Goal: Check status: Check status

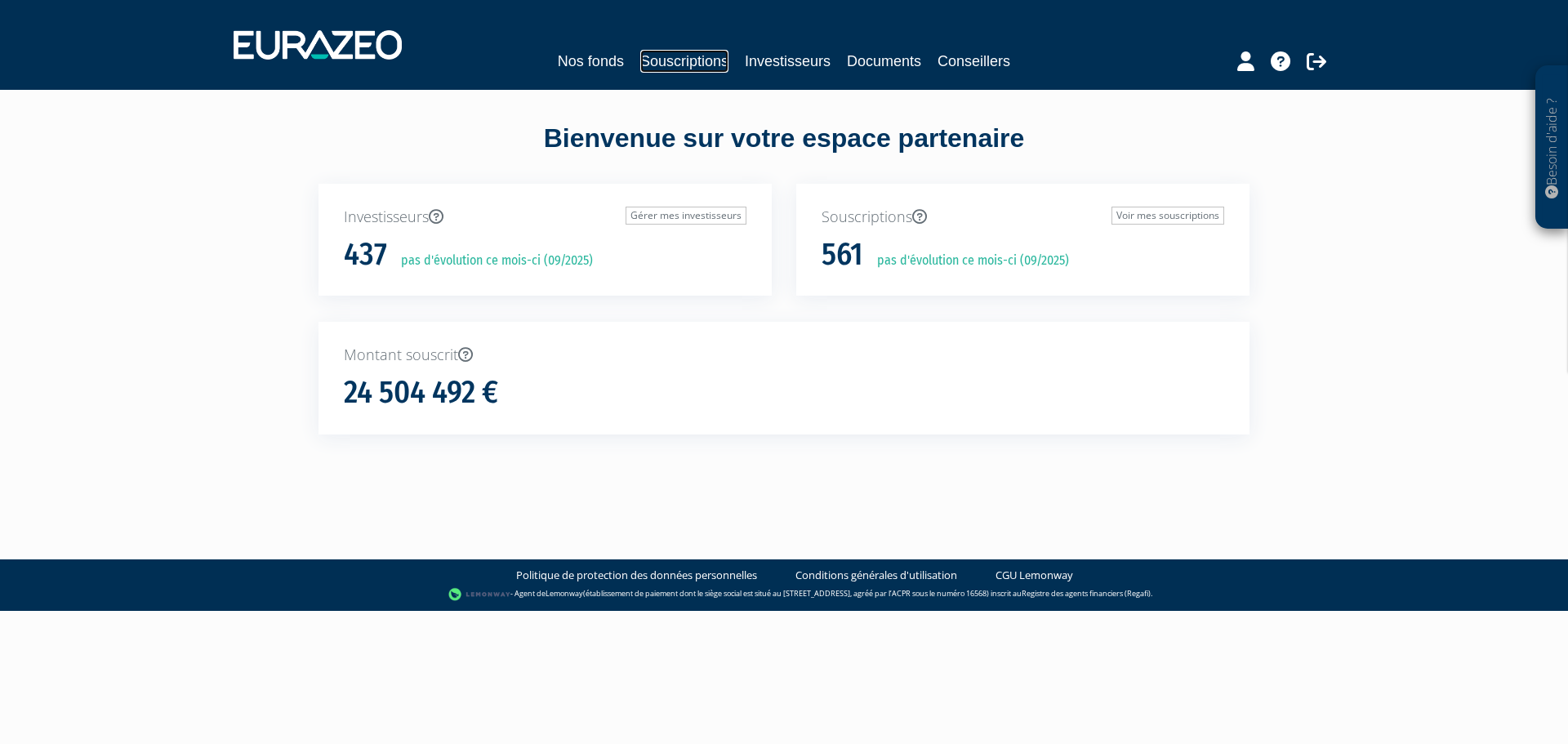
click at [681, 68] on link "Souscriptions" at bounding box center [684, 61] width 88 height 22
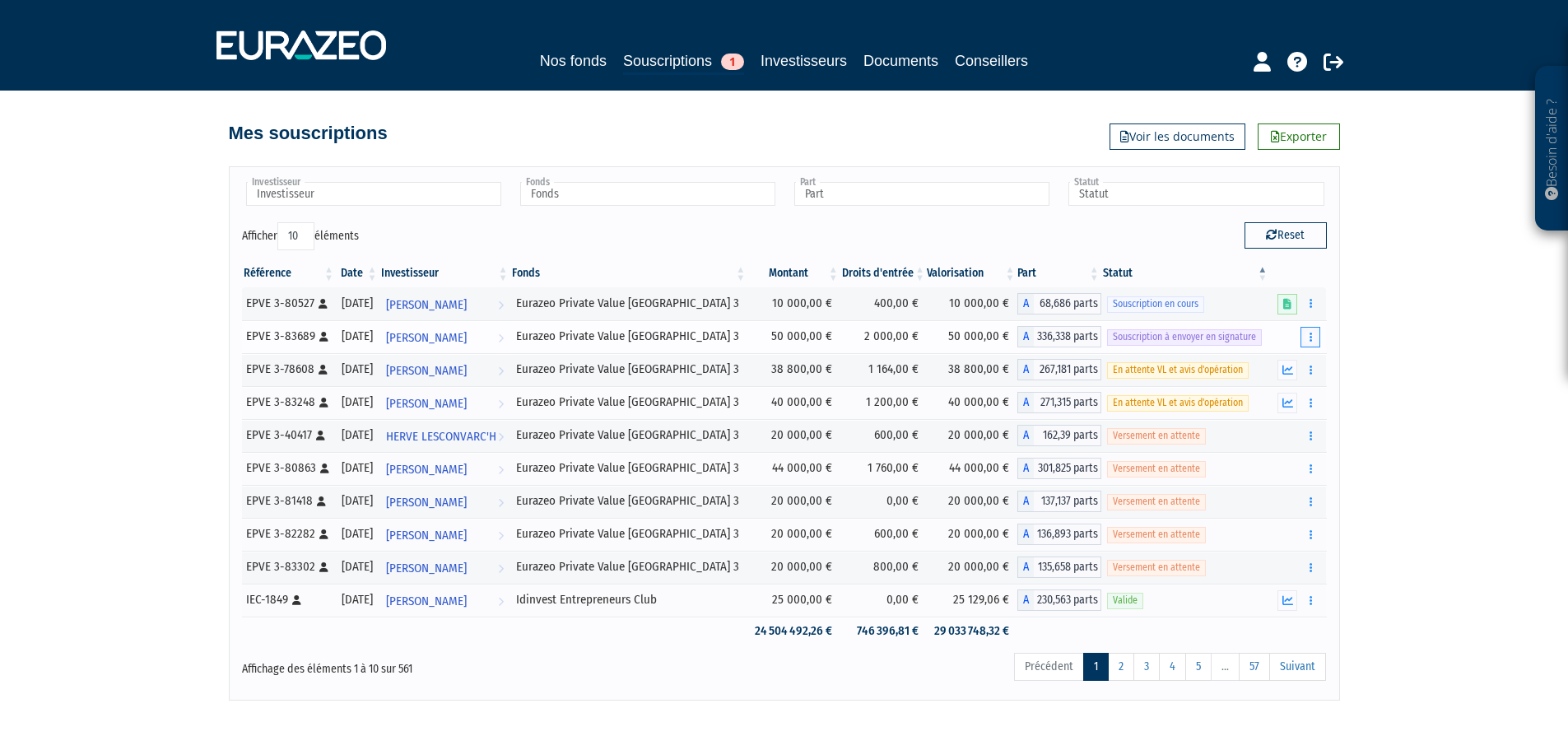
click at [1306, 335] on button "button" at bounding box center [1310, 337] width 20 height 21
click at [1259, 368] on link "Envoyer à signer" at bounding box center [1268, 367] width 94 height 27
click at [1313, 334] on icon "button" at bounding box center [1311, 336] width 3 height 10
click at [1409, 345] on div "Besoin d'aide ? × J'ai besoin d'aide Si vous avez une question à propos du fonc…" at bounding box center [784, 350] width 1568 height 700
click at [1138, 337] on span "Souscription à envoyer en signature" at bounding box center [1184, 336] width 155 height 16
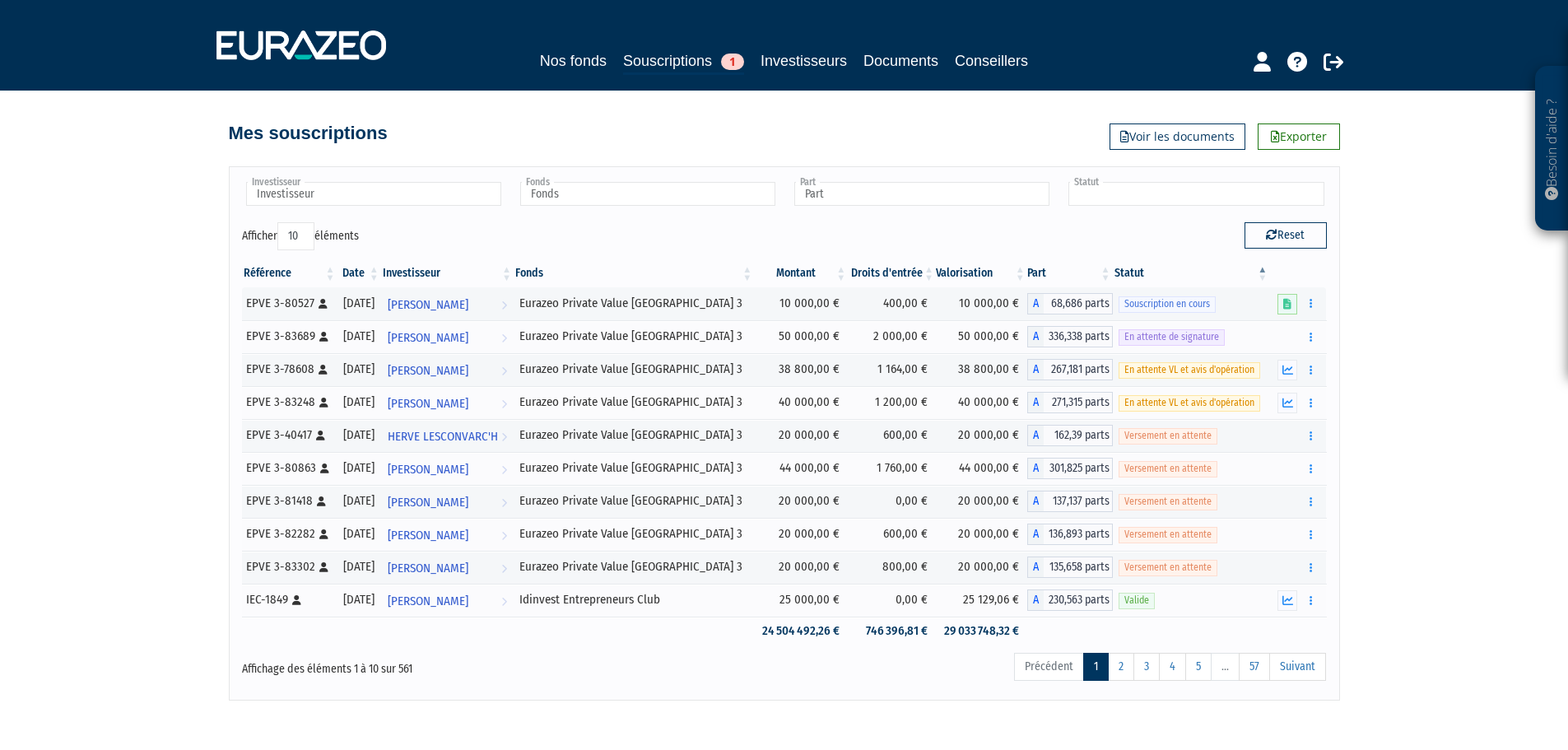
click at [1124, 196] on input "text" at bounding box center [1196, 193] width 255 height 24
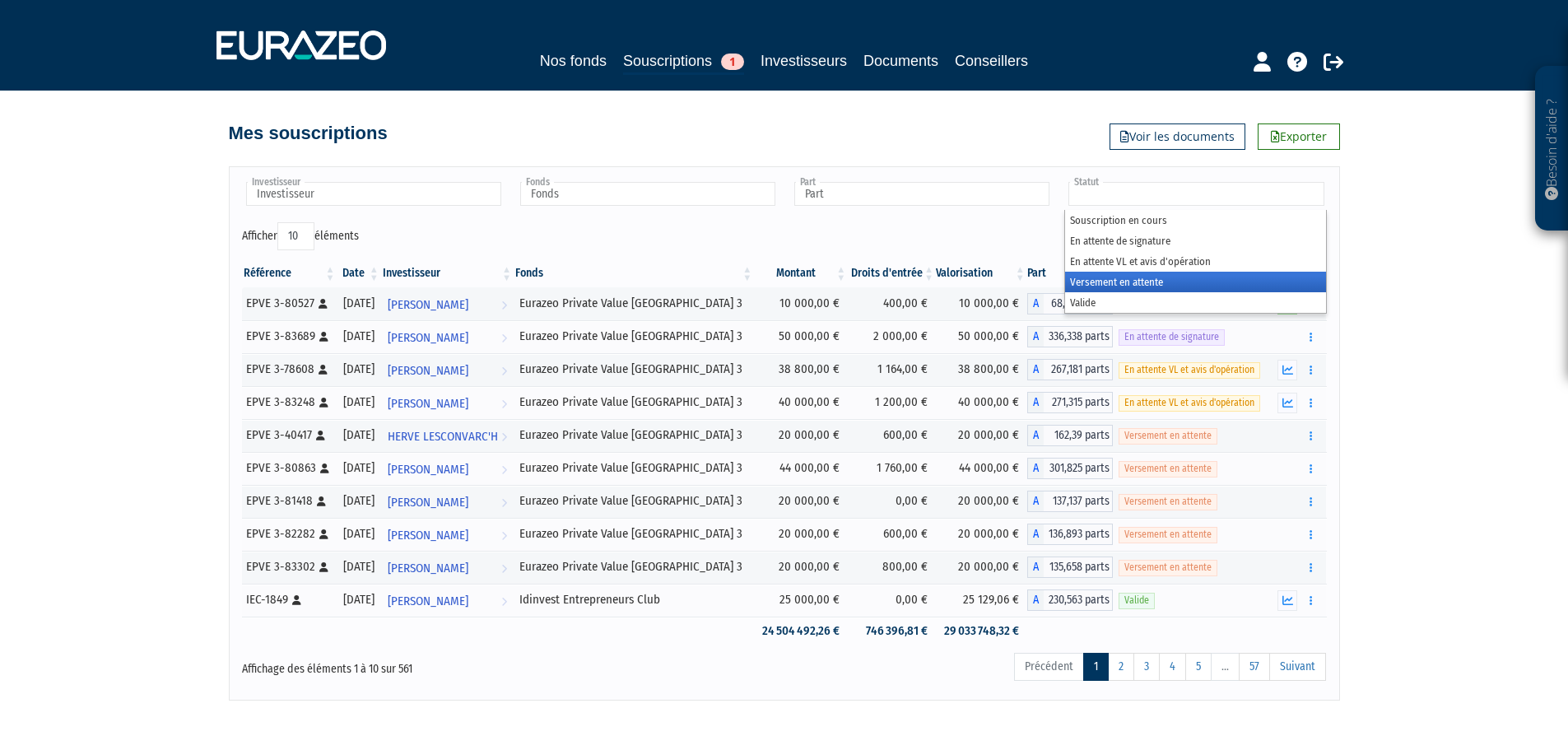
click at [1136, 283] on li "Versement en attente" at bounding box center [1195, 282] width 260 height 21
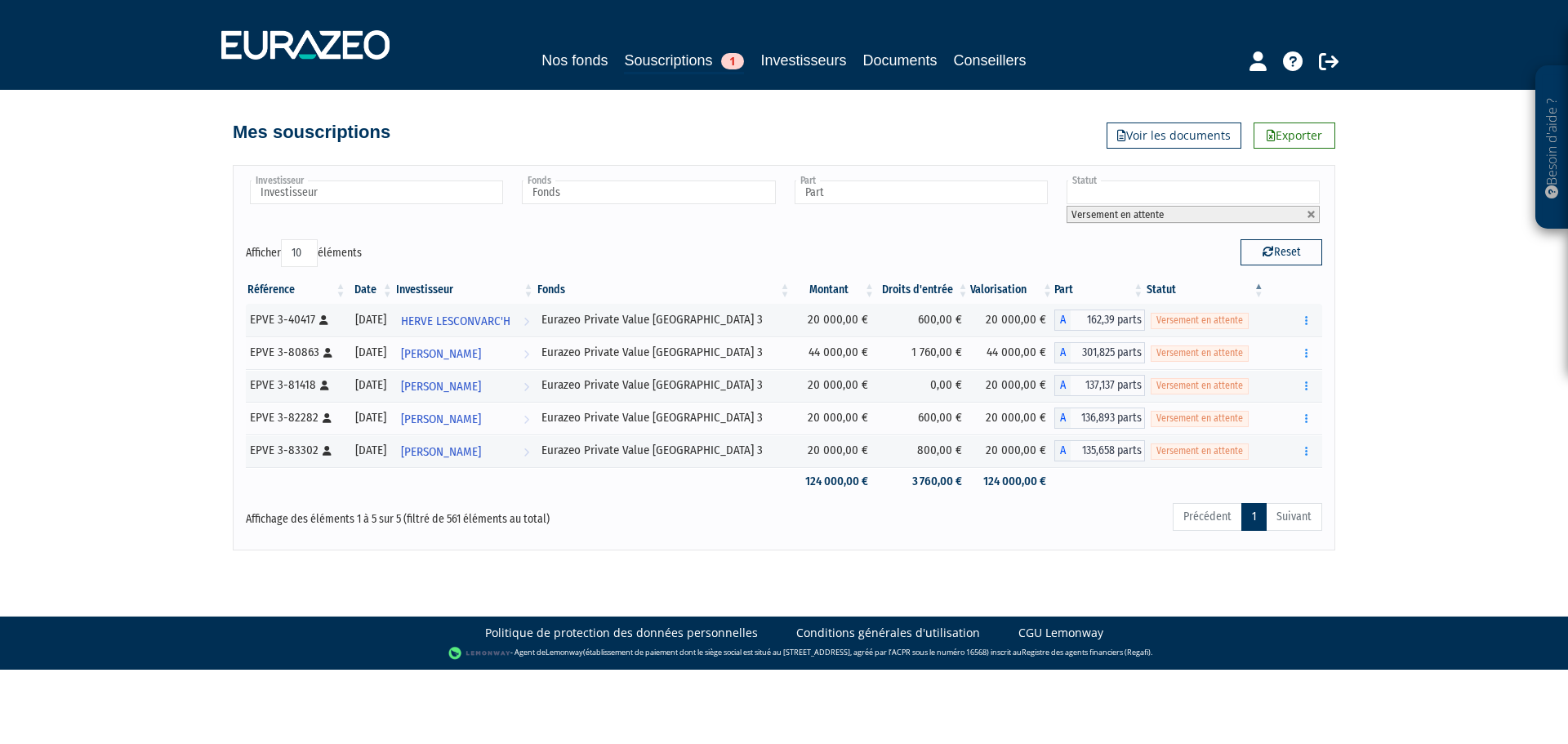
click at [1115, 195] on input "text" at bounding box center [1193, 192] width 253 height 23
drag, startPoint x: 1133, startPoint y: 281, endPoint x: 1115, endPoint y: 262, distance: 26.2
click at [1115, 262] on ul "Souscription en cours En attente de signature En attente VL et avis d'opération…" at bounding box center [1192, 278] width 258 height 102
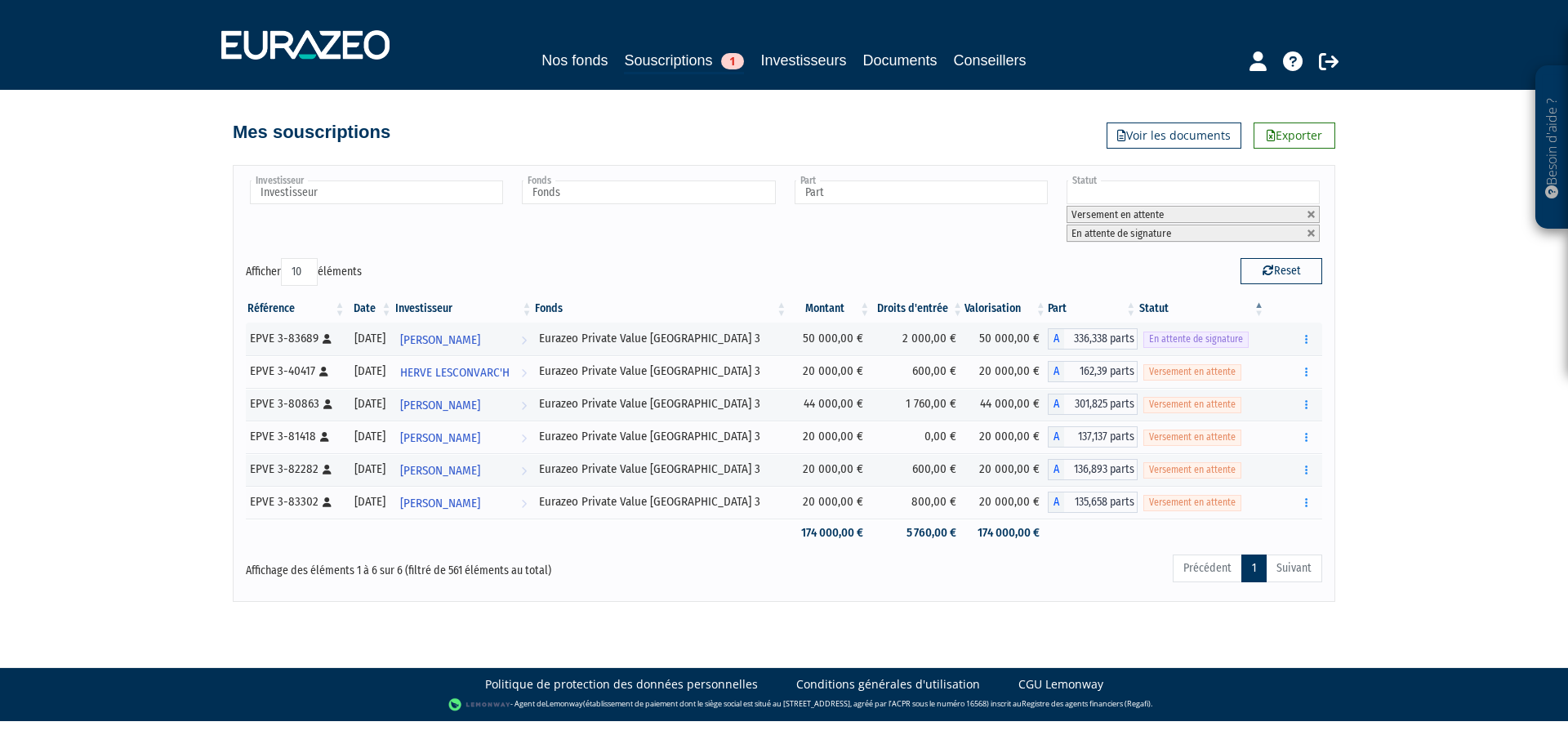
click at [1182, 191] on input "text" at bounding box center [1193, 192] width 253 height 23
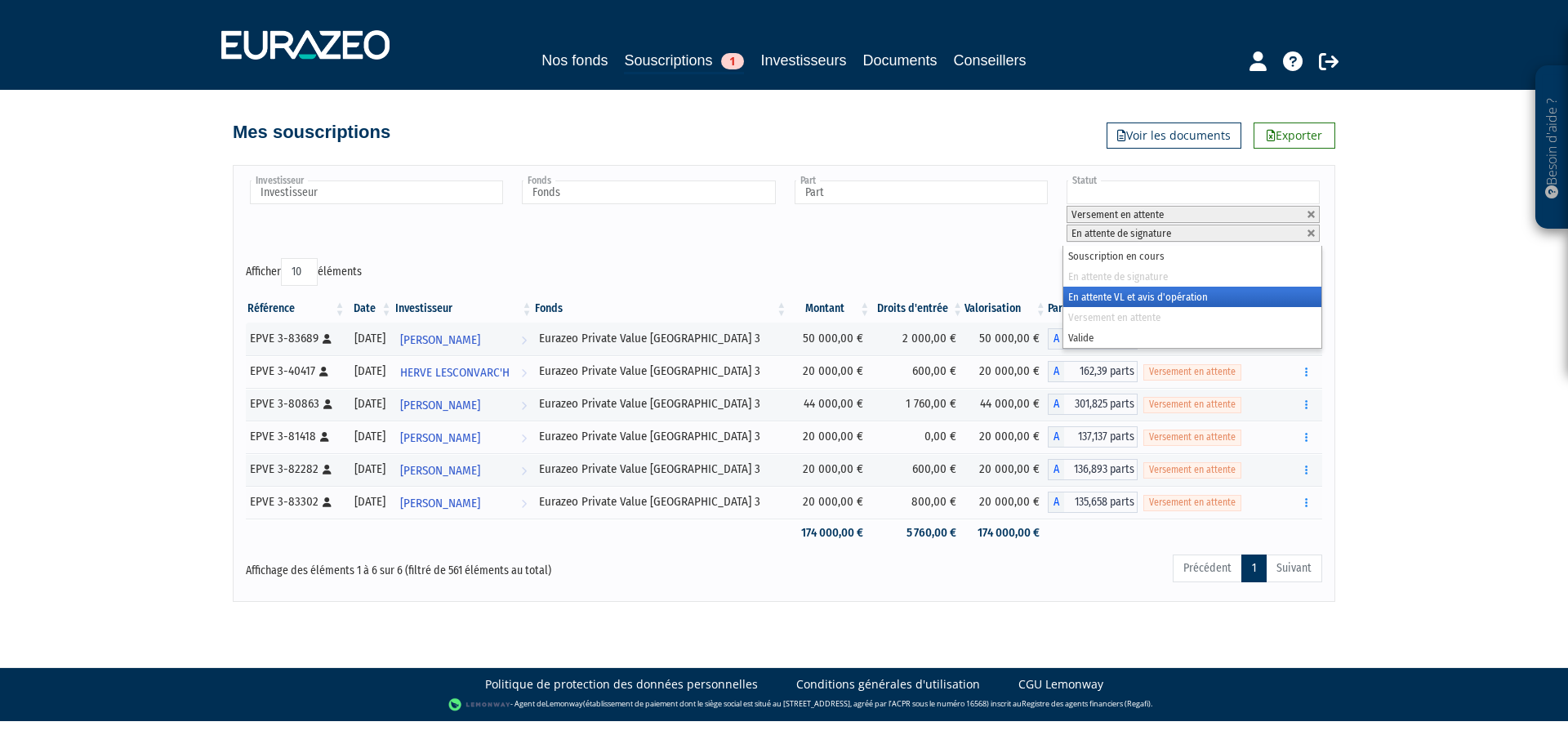
click at [1116, 297] on li "En attente VL et avis d'opération" at bounding box center [1192, 297] width 258 height 21
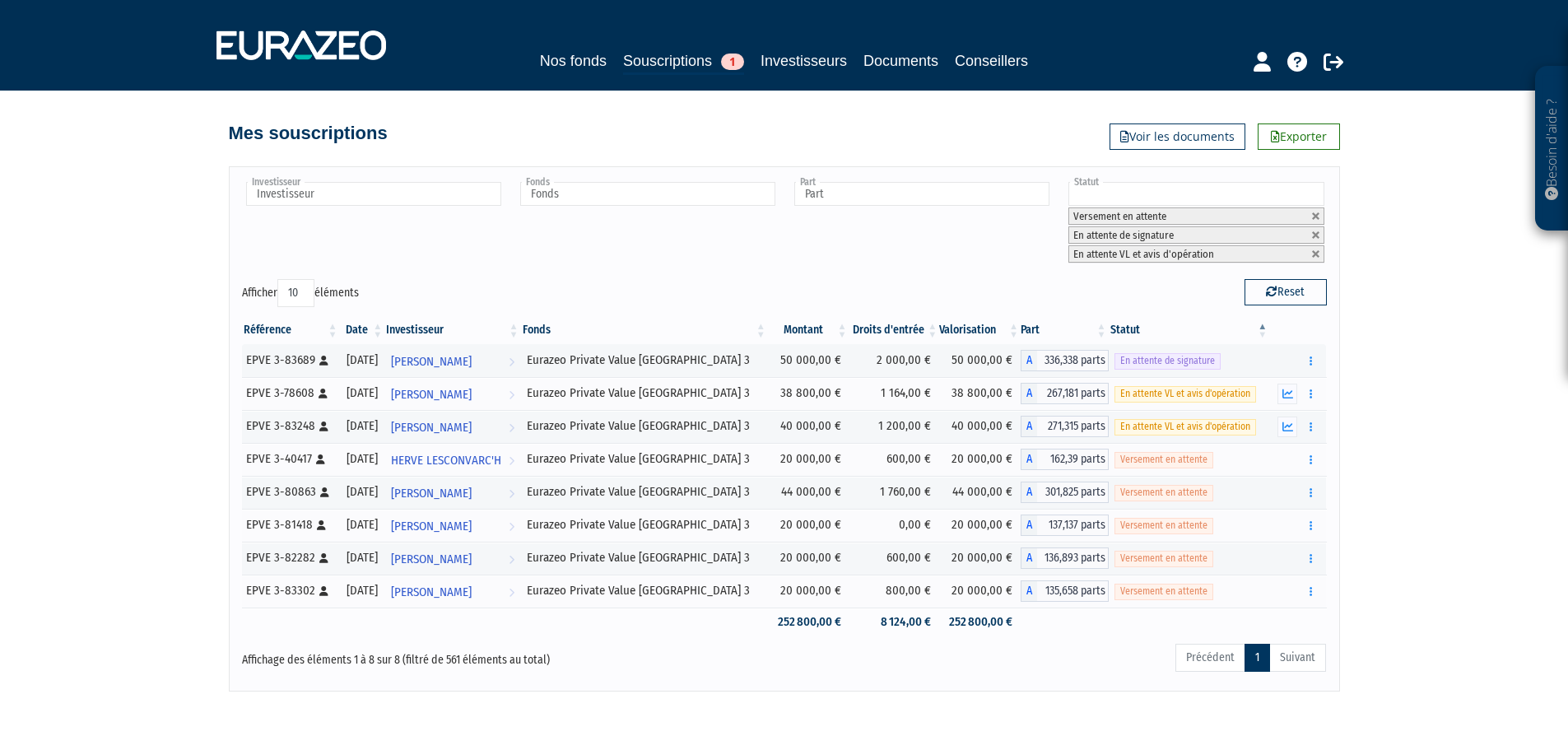
click at [1132, 186] on input "text" at bounding box center [1196, 193] width 255 height 24
click at [1115, 273] on li "Souscription en cours" at bounding box center [1195, 277] width 260 height 21
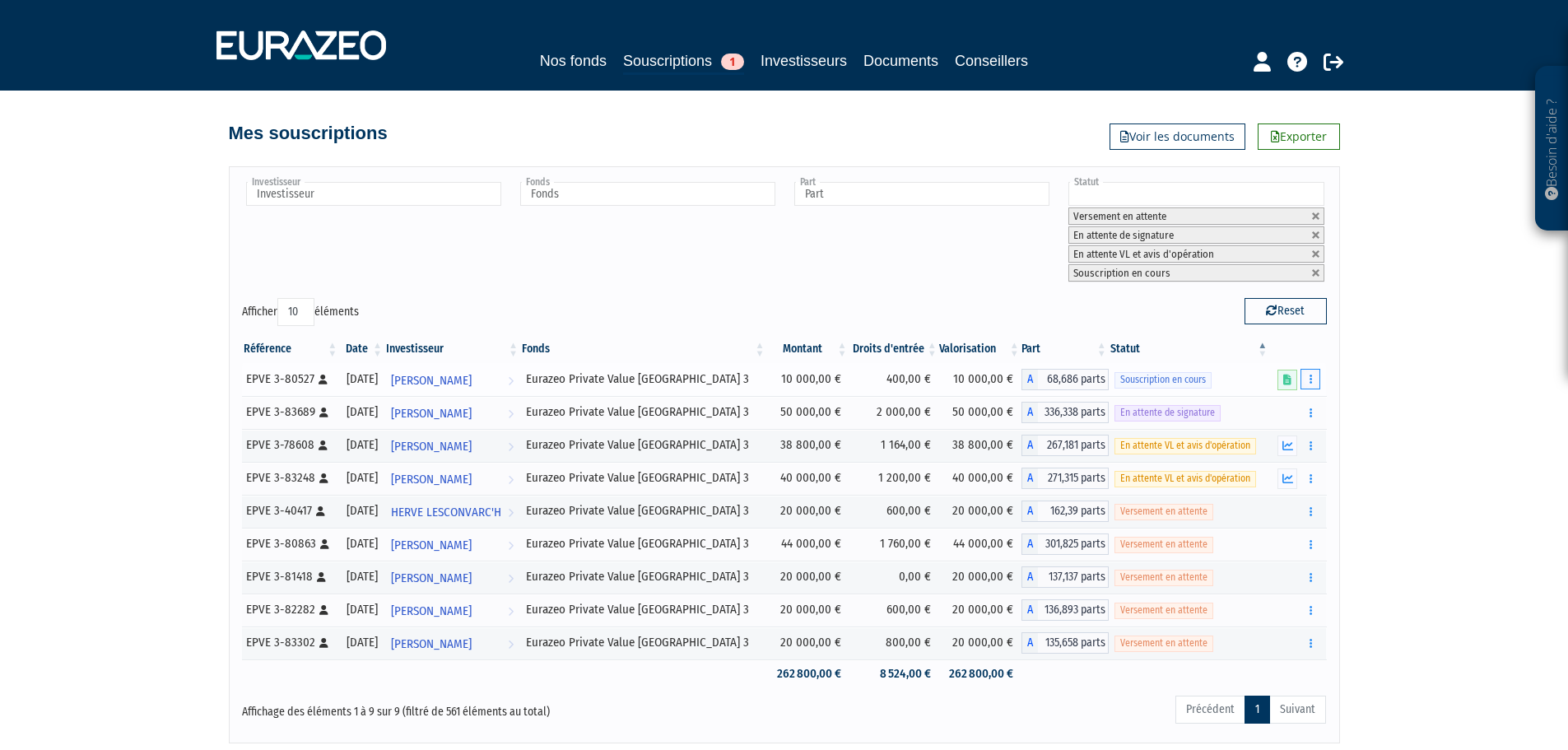
click at [1313, 382] on icon "button" at bounding box center [1311, 379] width 3 height 10
click at [1423, 377] on div "Besoin d'aide ? × J'ai besoin d'aide Si vous avez une question à propos du fonc…" at bounding box center [784, 371] width 1568 height 743
drag, startPoint x: 257, startPoint y: 413, endPoint x: 310, endPoint y: 415, distance: 53.0
click at [310, 415] on div "Référence Date Investisseur Fonds Montant Droits d'entrée Valorisation Part Sta…" at bounding box center [785, 511] width 1110 height 363
click at [167, 439] on div "Besoin d'aide ? × J'ai besoin d'aide Si vous avez une question à propos du fonc…" at bounding box center [784, 371] width 1568 height 743
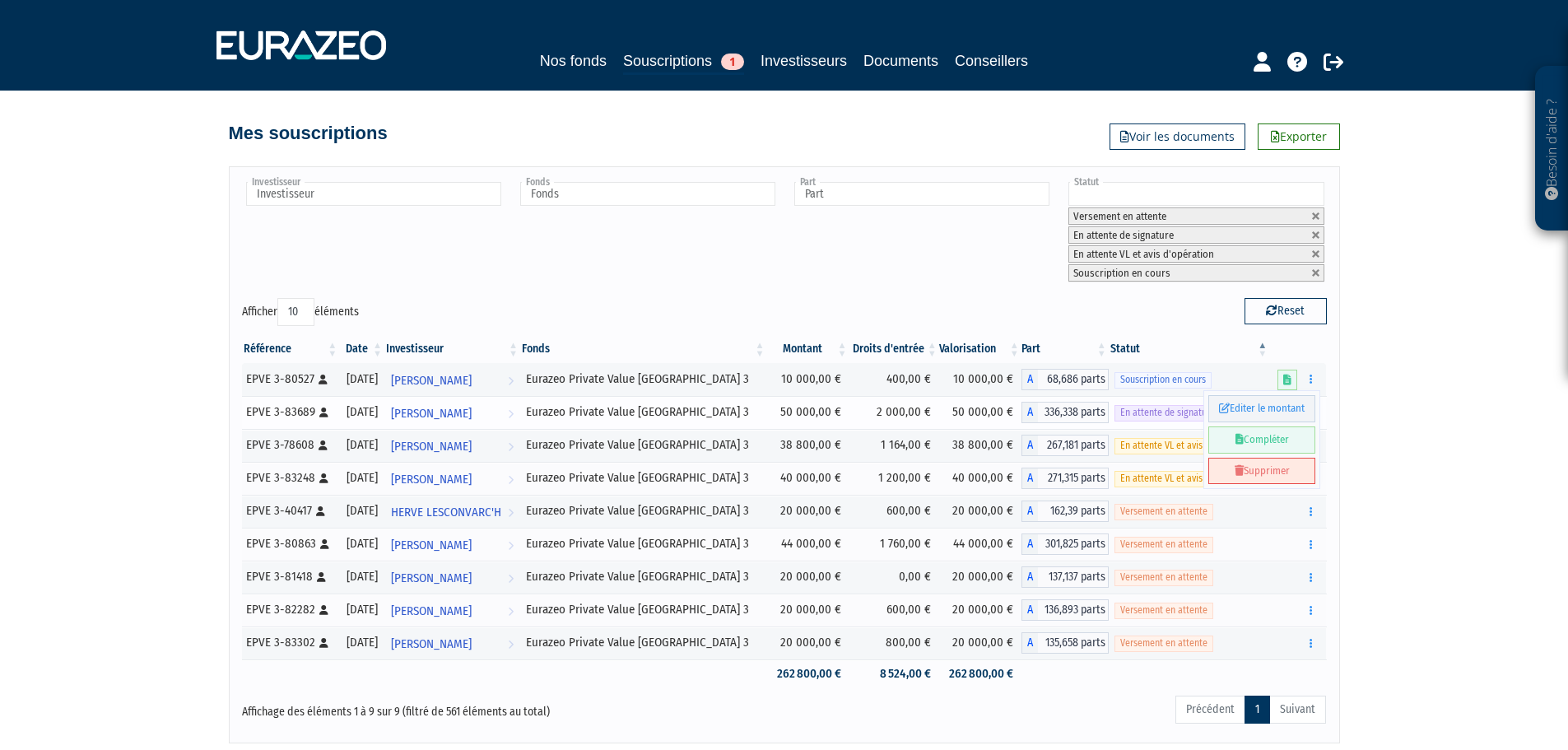
drag, startPoint x: 246, startPoint y: 416, endPoint x: 314, endPoint y: 406, distance: 68.7
click at [314, 406] on div "EPVE 3-83689 [Français] Personne physique" at bounding box center [289, 412] width 88 height 17
copy div "EPVE 3-83689"
